Goal: Task Accomplishment & Management: Use online tool/utility

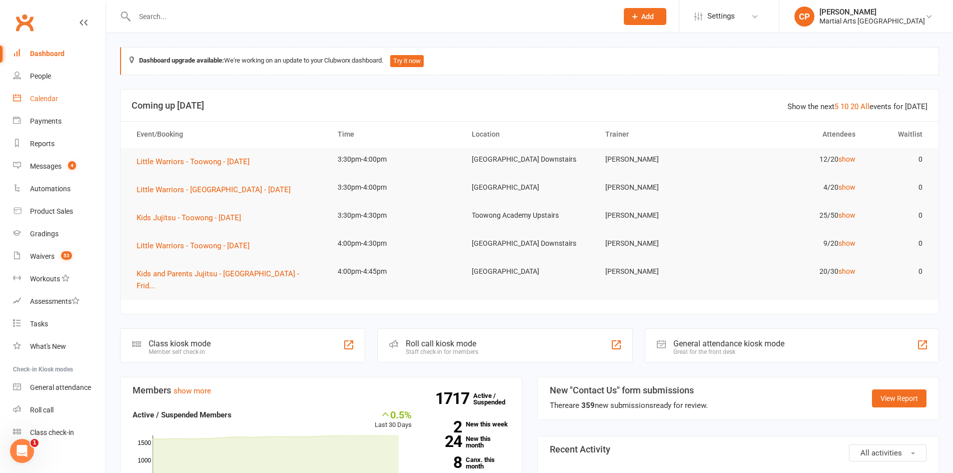
click at [41, 100] on div "Calendar" at bounding box center [44, 99] width 28 height 8
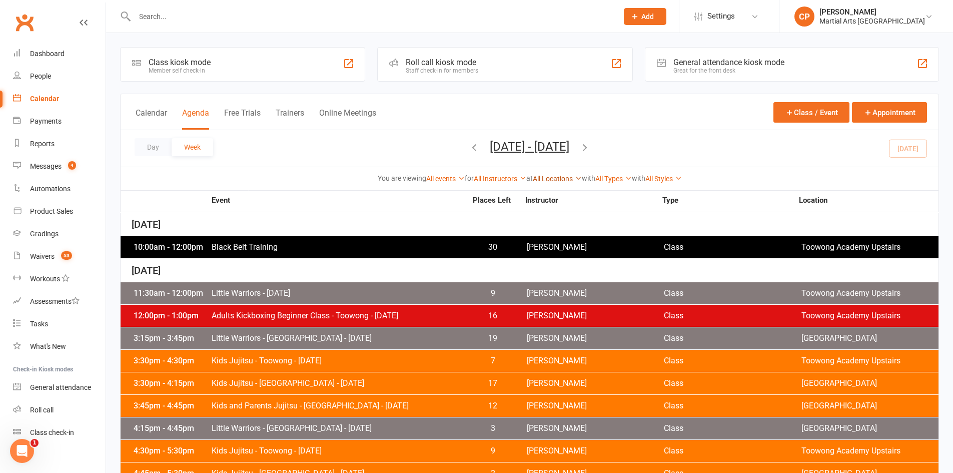
click at [542, 177] on link "All Locations" at bounding box center [557, 179] width 49 height 8
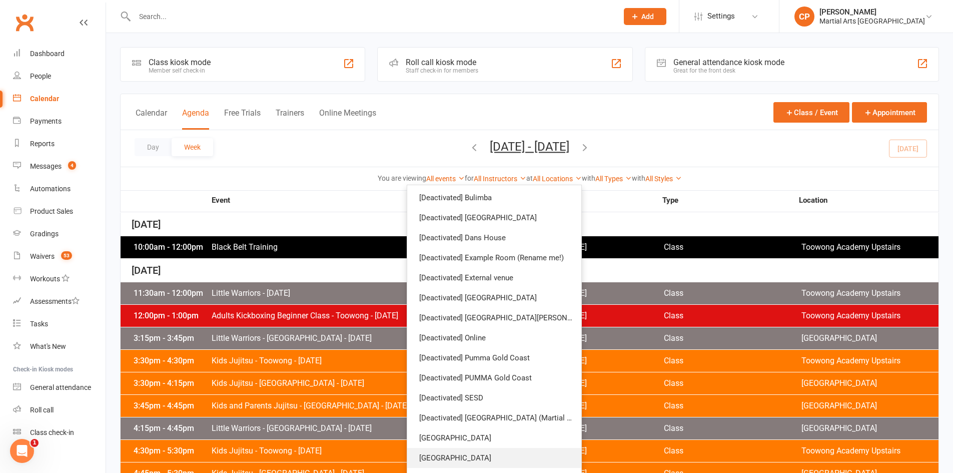
click at [468, 453] on link "[GEOGRAPHIC_DATA]" at bounding box center [494, 458] width 174 height 20
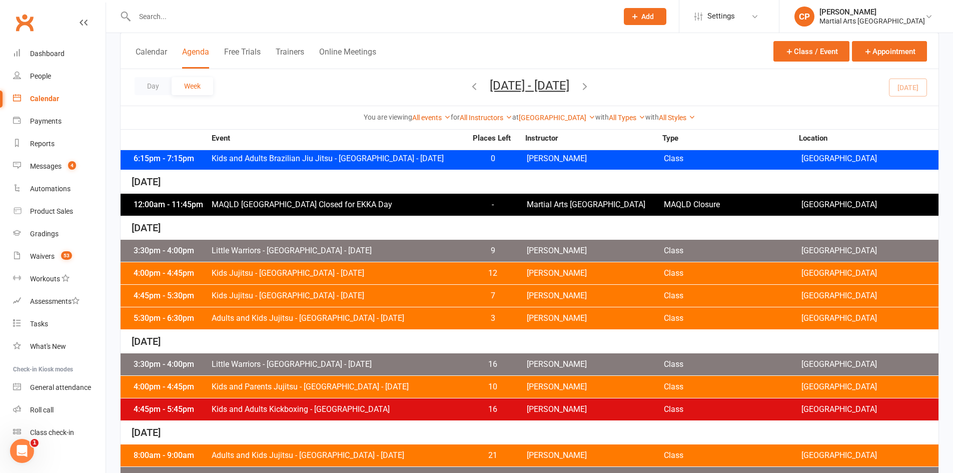
scroll to position [399, 0]
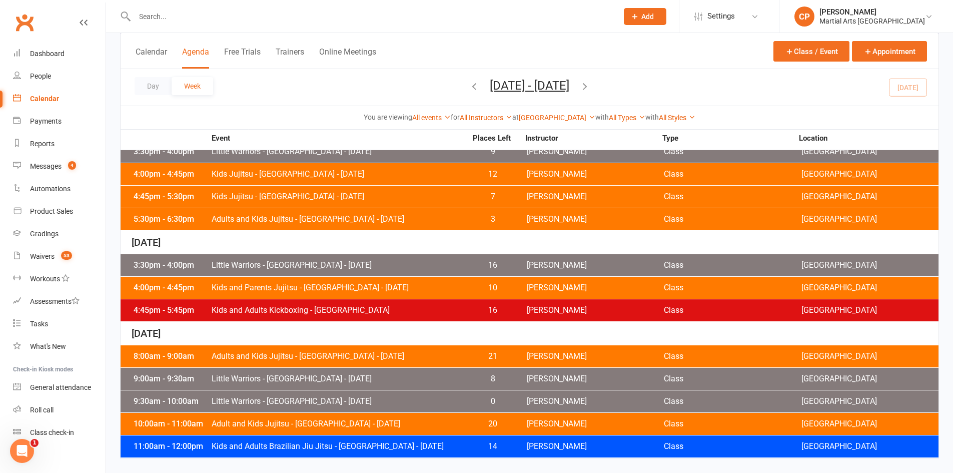
click at [357, 261] on span "Little Warriors - [GEOGRAPHIC_DATA] - [DATE]" at bounding box center [339, 265] width 256 height 8
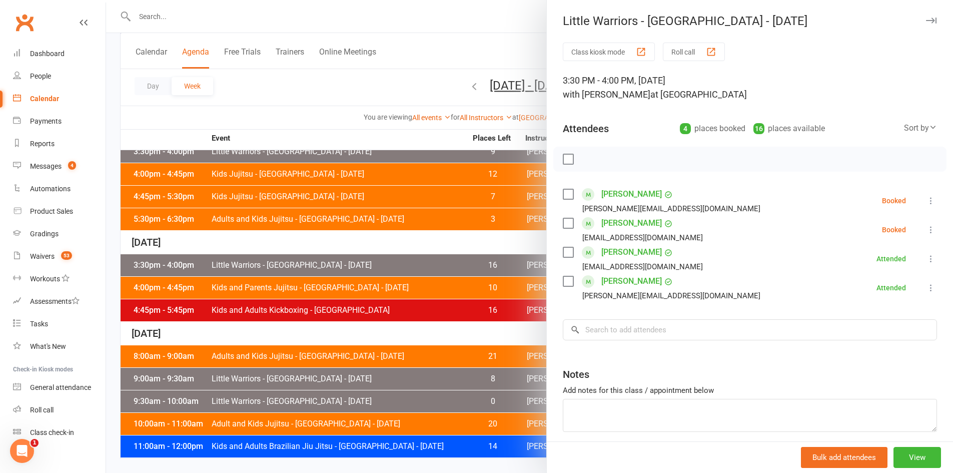
click at [679, 51] on button "Roll call" at bounding box center [694, 52] width 62 height 19
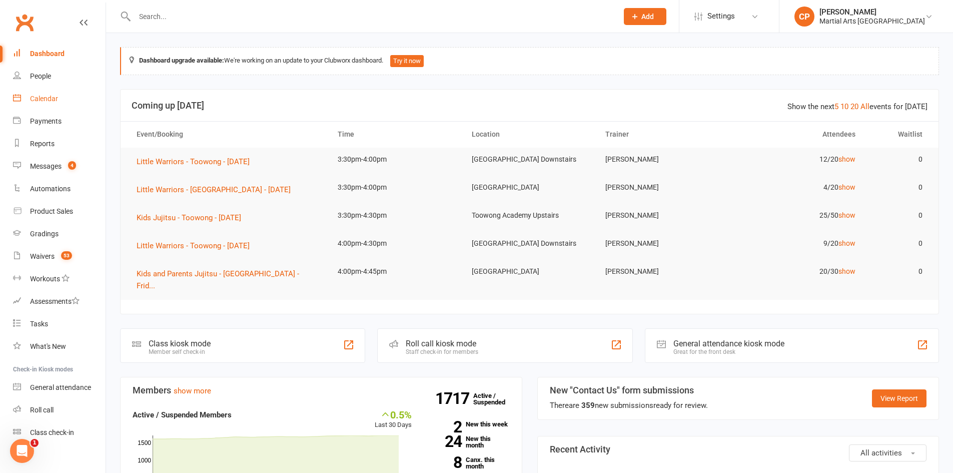
click at [61, 103] on link "Calendar" at bounding box center [59, 99] width 93 height 23
click at [47, 103] on div "Calendar" at bounding box center [44, 99] width 28 height 8
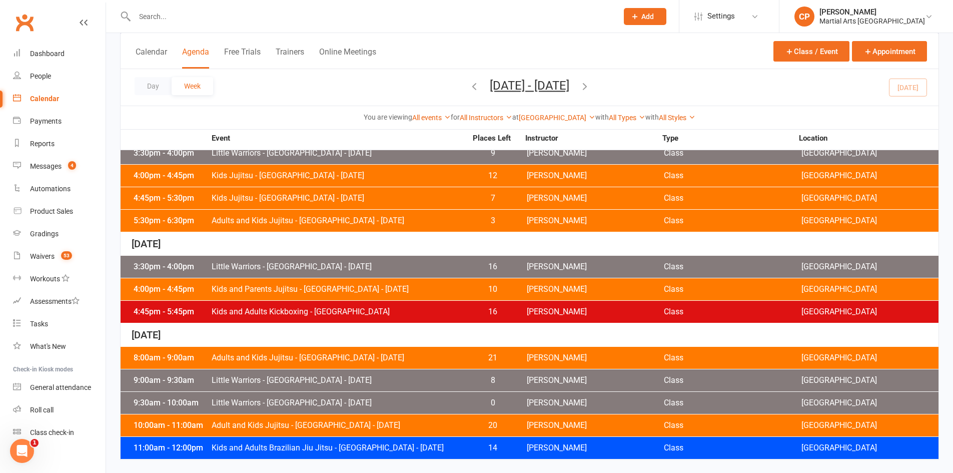
scroll to position [399, 0]
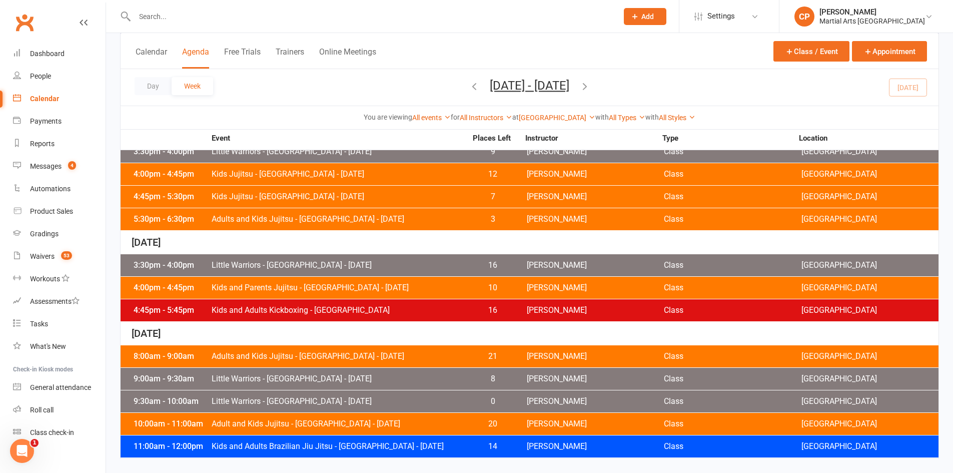
click at [287, 286] on span "Kids and Parents Jujitsu - [GEOGRAPHIC_DATA] - [DATE]" at bounding box center [339, 288] width 256 height 8
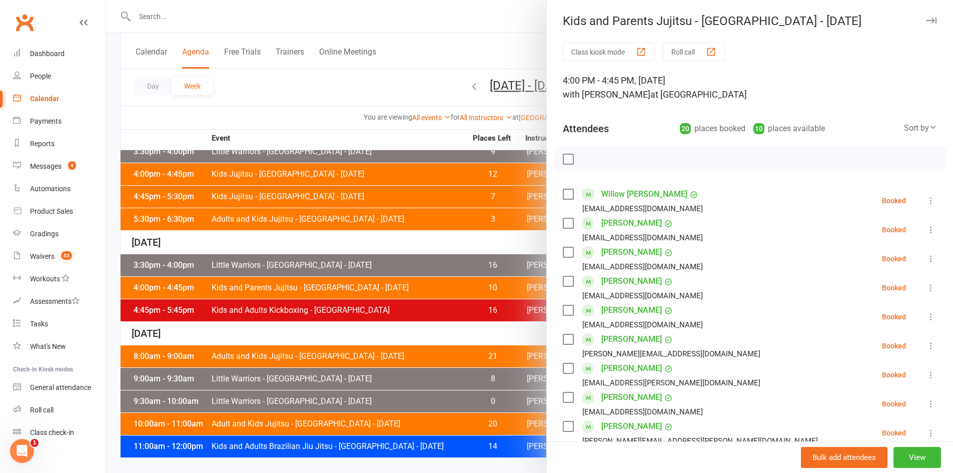
click at [694, 48] on button "Roll call" at bounding box center [694, 52] width 62 height 19
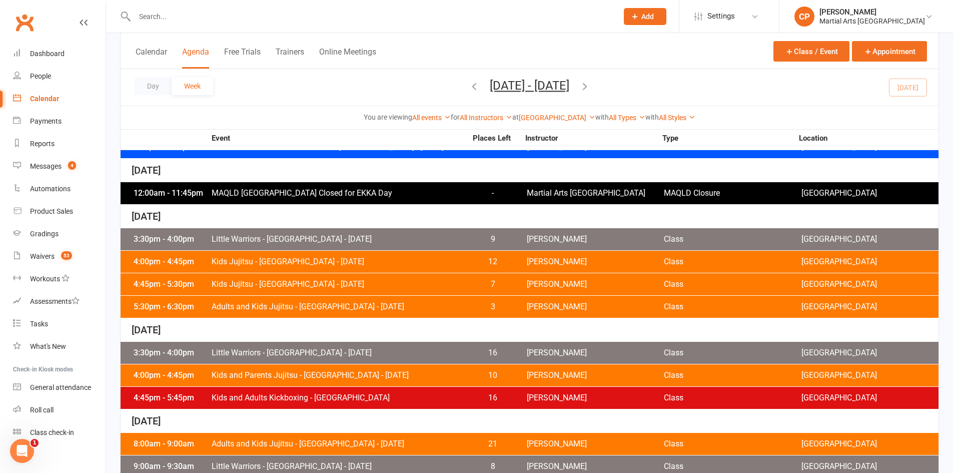
scroll to position [399, 0]
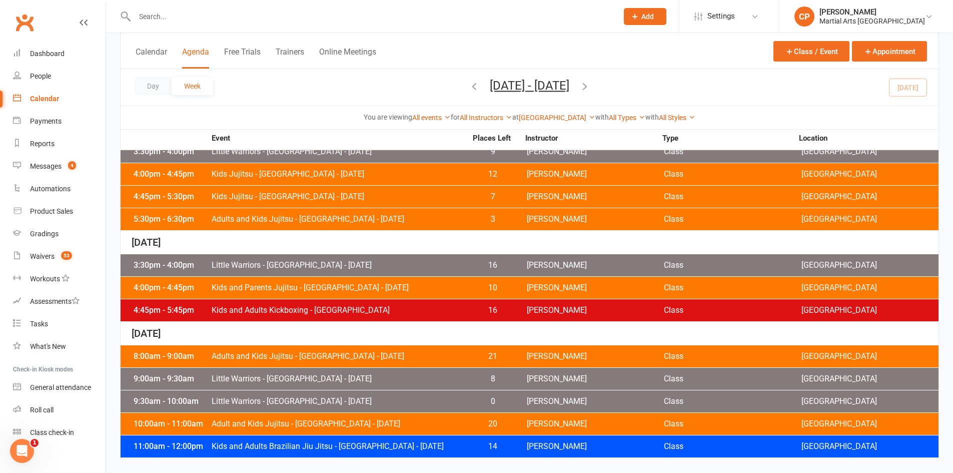
click at [281, 311] on span "Kids and Adults Kickboxing - [GEOGRAPHIC_DATA]" at bounding box center [339, 310] width 256 height 8
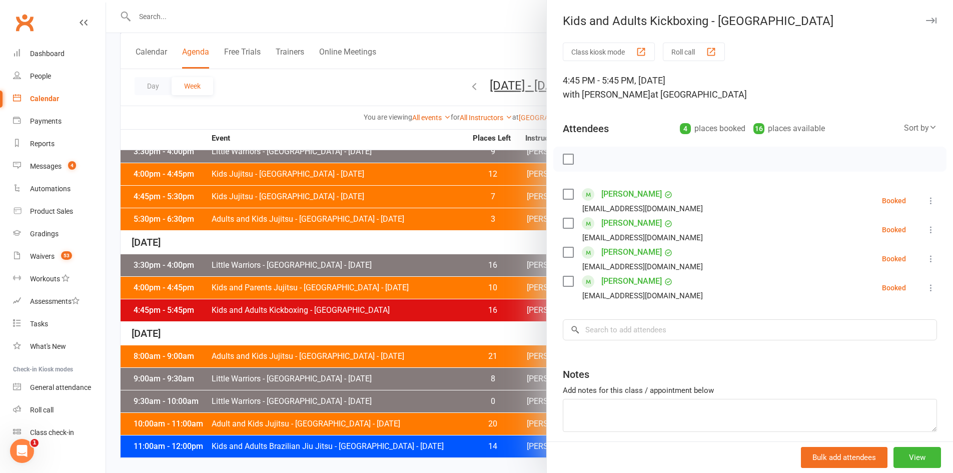
click at [694, 50] on button "Roll call" at bounding box center [694, 52] width 62 height 19
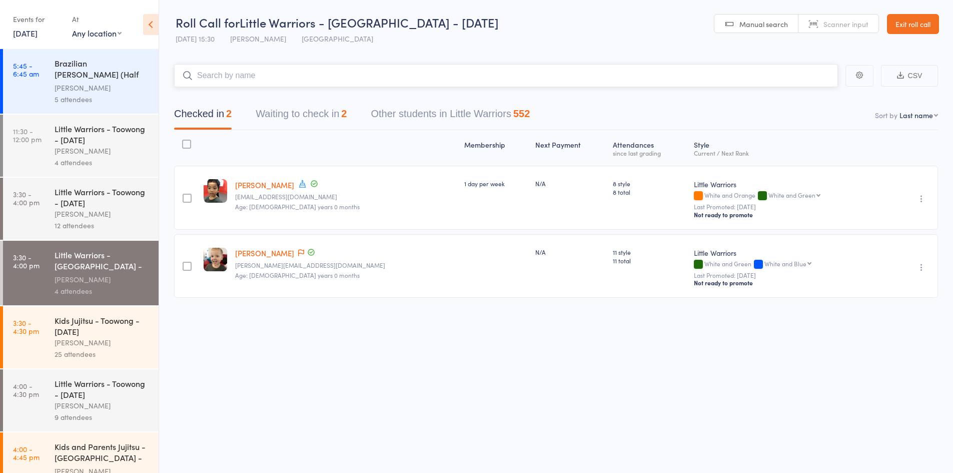
click at [302, 115] on button "Waiting to check in 2" at bounding box center [301, 116] width 91 height 27
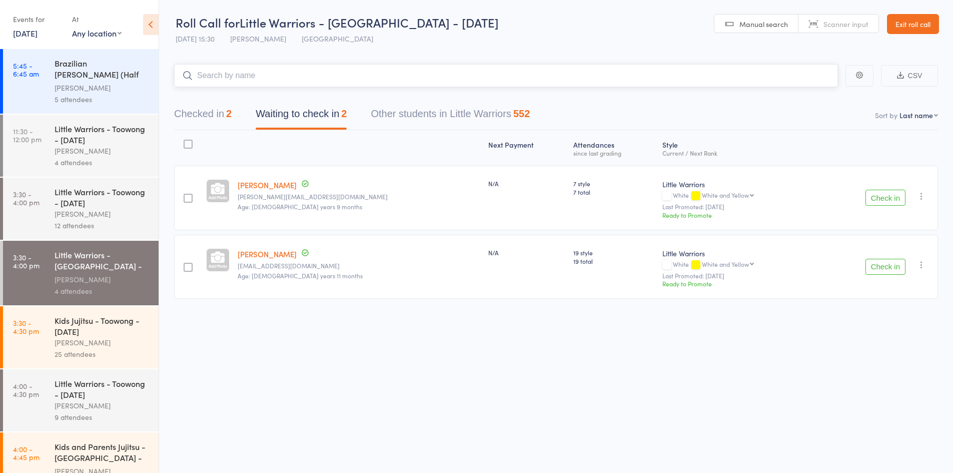
click at [216, 120] on button "Checked in 2" at bounding box center [203, 116] width 58 height 27
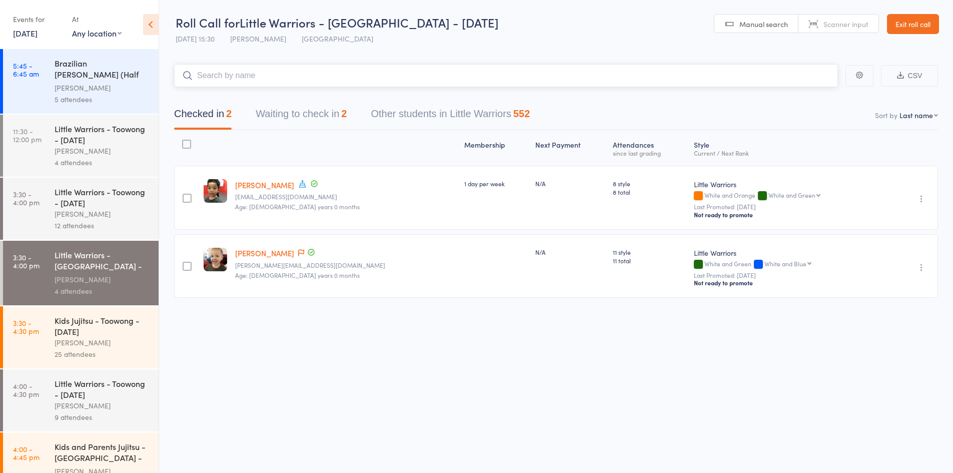
click at [289, 118] on button "Waiting to check in 2" at bounding box center [301, 116] width 91 height 27
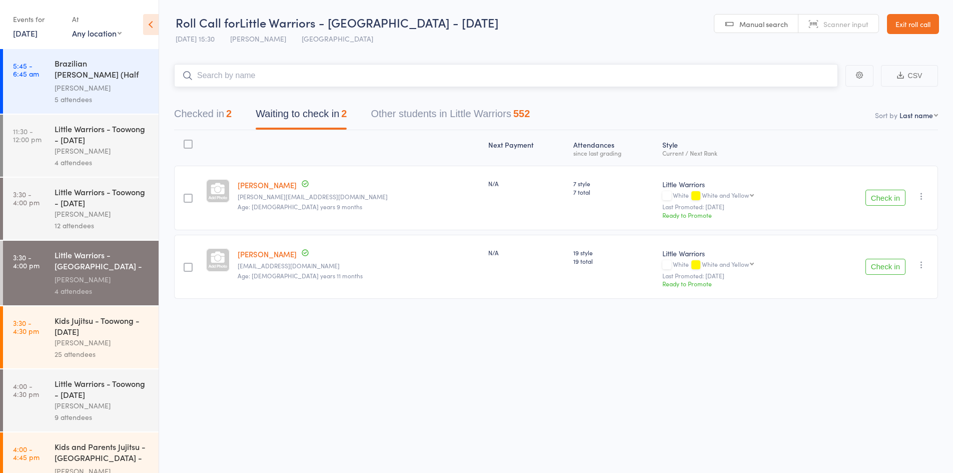
click at [198, 127] on button "Checked in 2" at bounding box center [203, 116] width 58 height 27
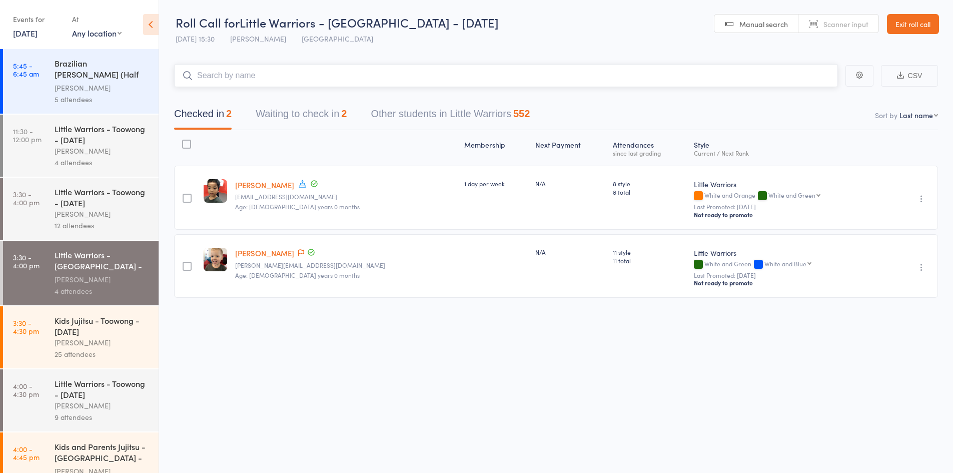
click at [279, 115] on button "Waiting to check in 2" at bounding box center [301, 116] width 91 height 27
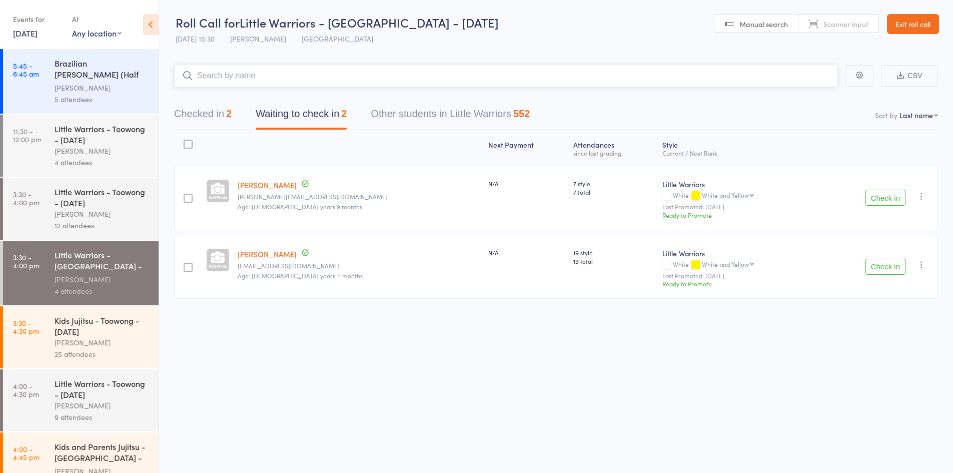
click at [279, 67] on input "search" at bounding box center [506, 75] width 664 height 23
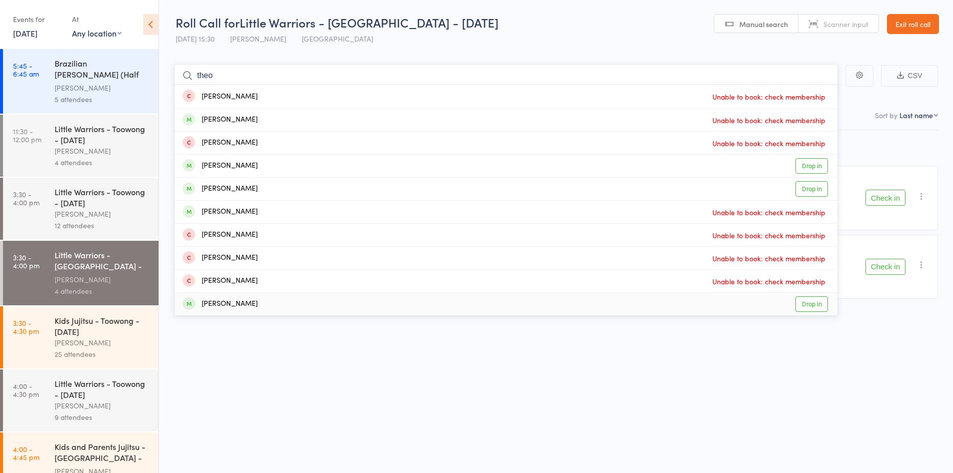
type input "theo"
click at [250, 302] on div "Theodore Haden" at bounding box center [220, 304] width 75 height 12
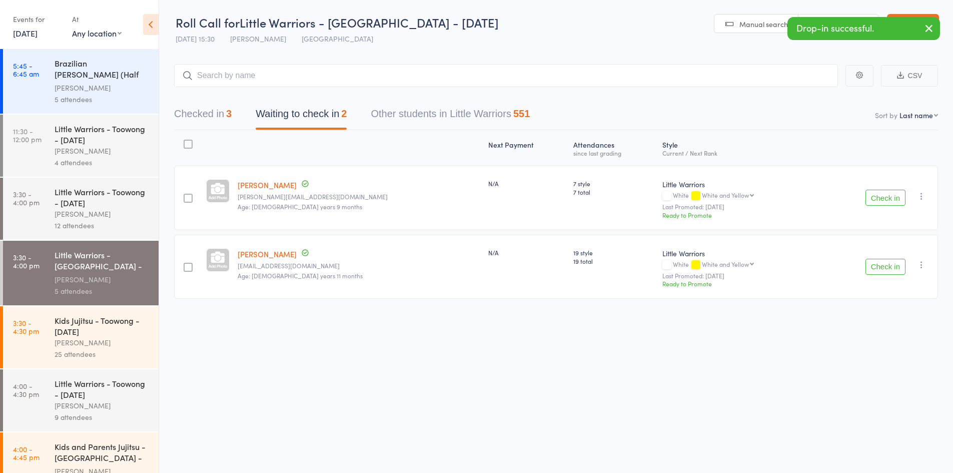
click at [882, 197] on button "Check in" at bounding box center [885, 198] width 40 height 16
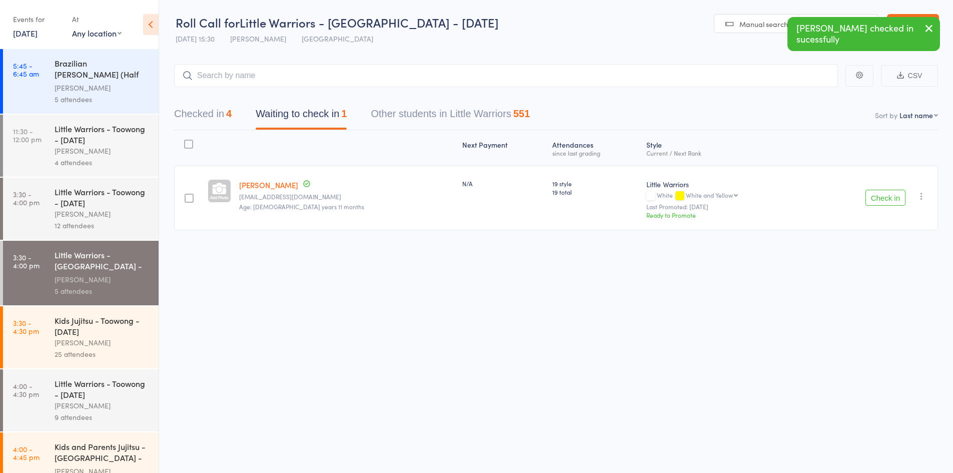
click at [936, 32] on button "button" at bounding box center [929, 29] width 22 height 23
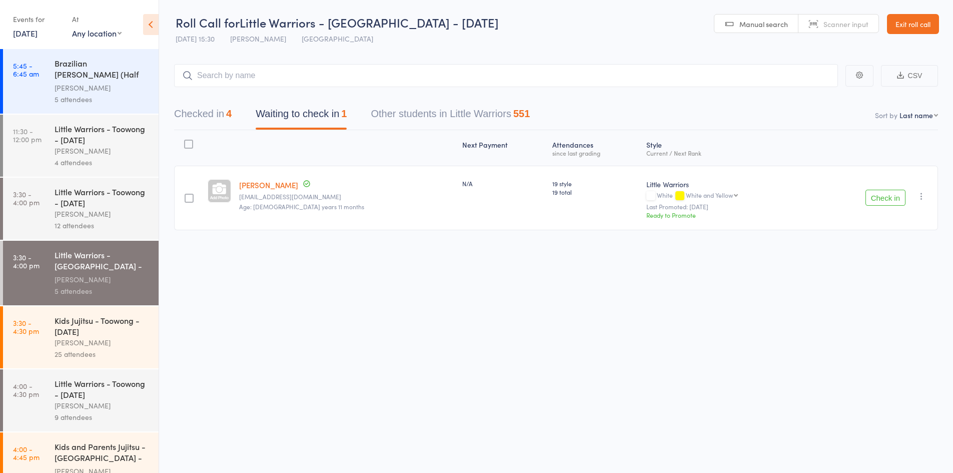
click at [209, 118] on button "Checked in 4" at bounding box center [203, 116] width 58 height 27
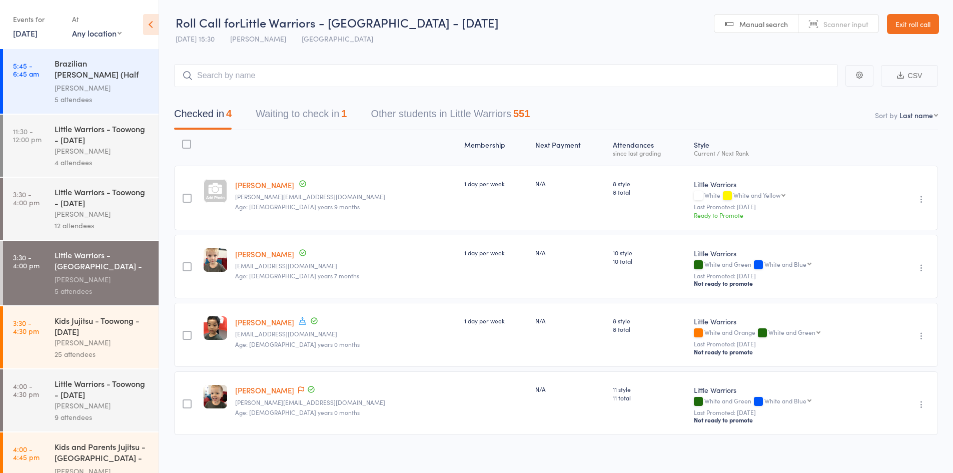
click at [320, 116] on button "Waiting to check in 1" at bounding box center [301, 116] width 91 height 27
